Goal: Task Accomplishment & Management: Manage account settings

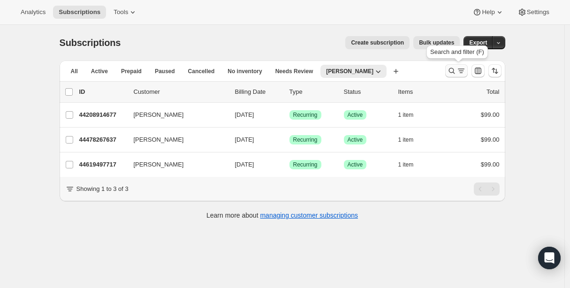
click at [455, 70] on icon "Search and filter results" at bounding box center [451, 70] width 9 height 9
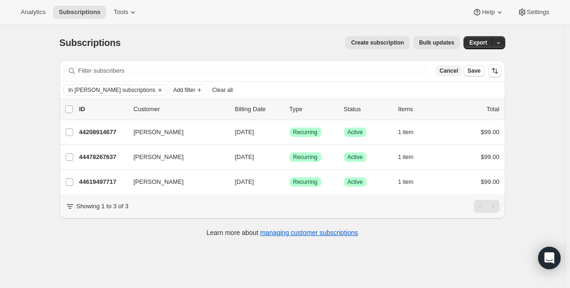
click at [455, 72] on span "Cancel" at bounding box center [449, 71] width 18 height 8
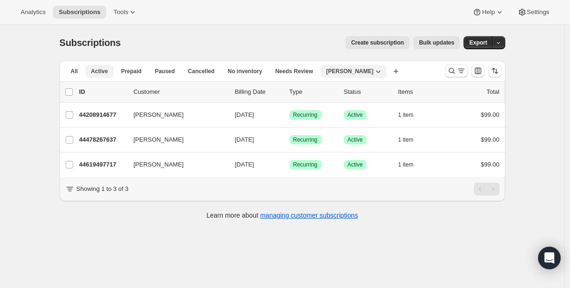
click at [103, 75] on button "Active" at bounding box center [99, 71] width 28 height 13
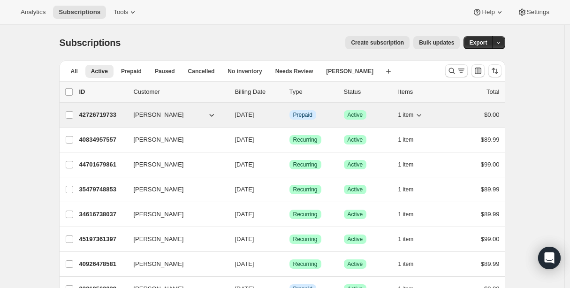
click at [103, 116] on p "42726719733" at bounding box center [102, 114] width 47 height 9
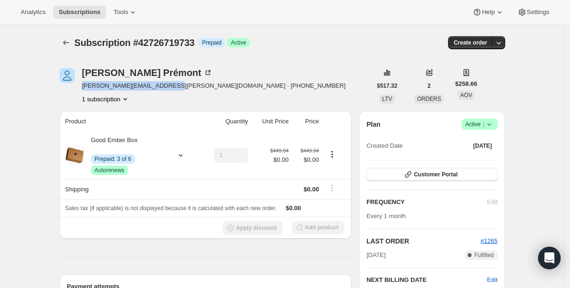
drag, startPoint x: 84, startPoint y: 86, endPoint x: 175, endPoint y: 87, distance: 90.1
click at [175, 87] on span "[PERSON_NAME][EMAIL_ADDRESS][PERSON_NAME][DOMAIN_NAME] · [PHONE_NUMBER]" at bounding box center [214, 85] width 264 height 9
copy span "[PERSON_NAME][EMAIL_ADDRESS][PERSON_NAME][DOMAIN_NAME]"
click at [67, 41] on icon "Subscriptions" at bounding box center [66, 42] width 6 height 5
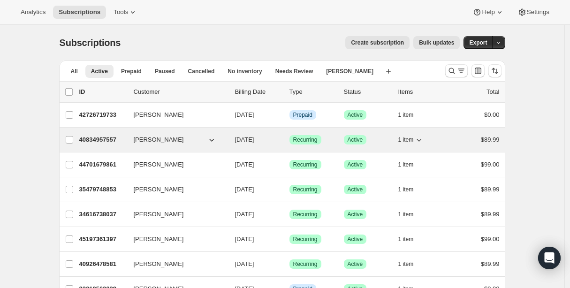
click at [104, 140] on p "40834957557" at bounding box center [102, 139] width 47 height 9
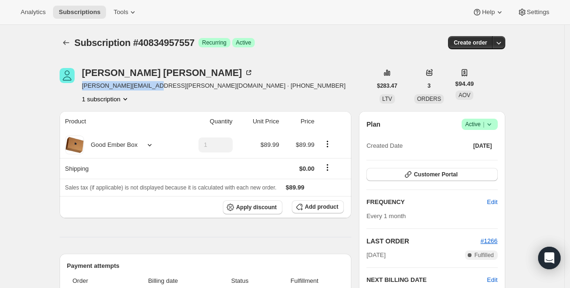
drag, startPoint x: 84, startPoint y: 85, endPoint x: 155, endPoint y: 88, distance: 70.5
click at [155, 88] on span "[PERSON_NAME][EMAIL_ADDRESS][PERSON_NAME][DOMAIN_NAME] · [PHONE_NUMBER]" at bounding box center [214, 85] width 264 height 9
copy span "[PERSON_NAME][EMAIL_ADDRESS][PERSON_NAME][DOMAIN_NAME]"
click at [69, 45] on icon "Subscriptions" at bounding box center [65, 42] width 9 height 9
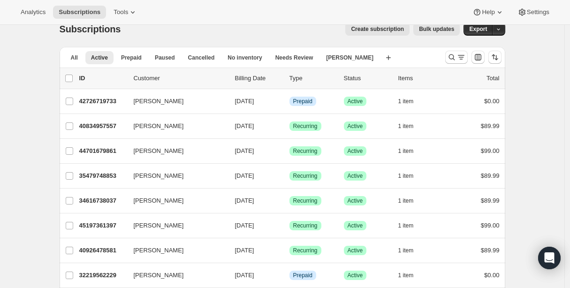
scroll to position [15, 0]
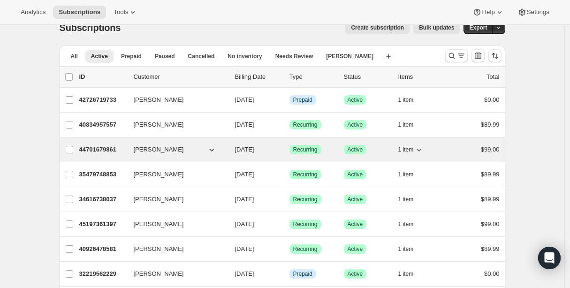
click at [104, 151] on p "44701679861" at bounding box center [102, 149] width 47 height 9
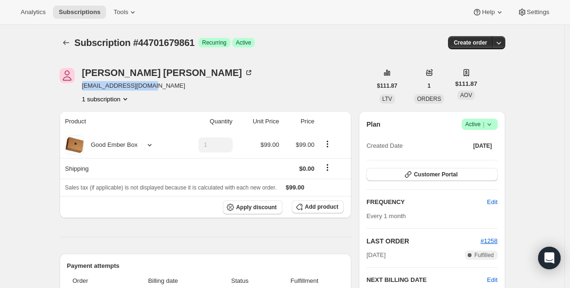
drag, startPoint x: 85, startPoint y: 86, endPoint x: 162, endPoint y: 87, distance: 77.5
click at [162, 87] on span "[EMAIL_ADDRESS][DOMAIN_NAME]" at bounding box center [167, 85] width 171 height 9
copy span "[EMAIL_ADDRESS][DOMAIN_NAME]"
click at [67, 40] on icon "Subscriptions" at bounding box center [65, 42] width 9 height 9
